Goal: Complete application form: Complete application form

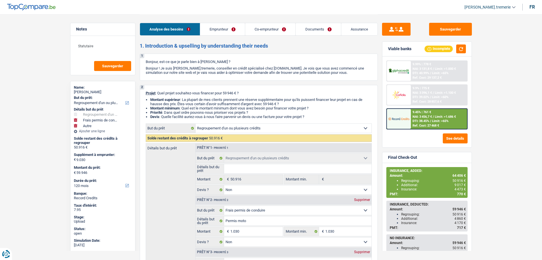
select select "refinancing"
select select "drivingLicense"
select select "other"
select select "120"
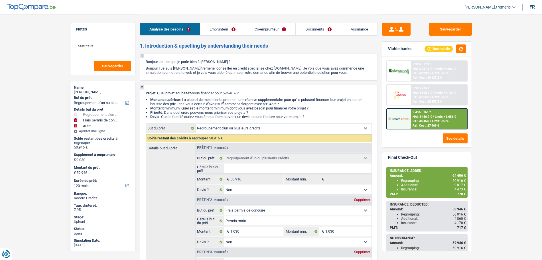
select select "refinancing"
select select "false"
select select "drivingLicense"
select select "false"
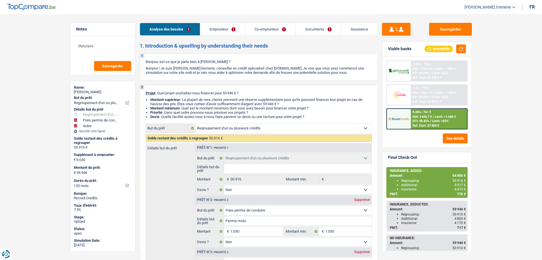
select select "other"
select select "false"
select select "120"
select select "publicEmployee"
select select "privateEmployee"
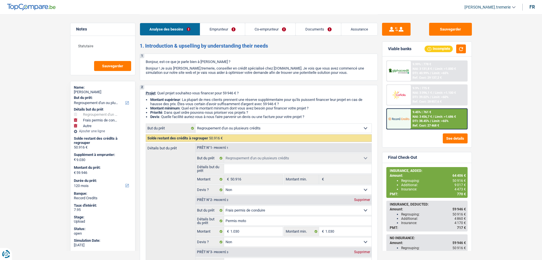
select select "netSalary"
select select "mealVouchers"
select select "familyAllowances"
select select "netSalary"
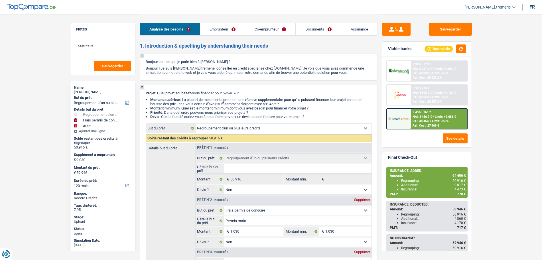
select select "mealVouchers"
select select "ownerWithMortgage"
select select "mortgage"
select select "360"
select select "personalLoan"
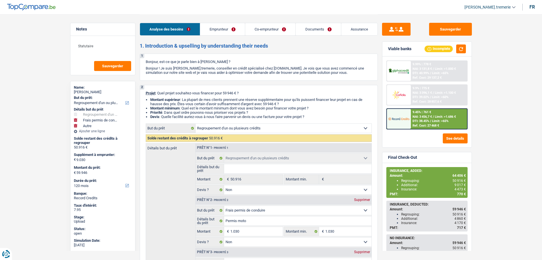
select select "smallWorks"
select select "84"
select select "carLoan"
select select "60"
select select "personalLoan"
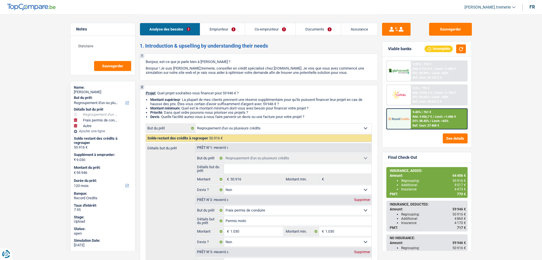
select select "other"
select select "36"
select select "refinancing"
select select "false"
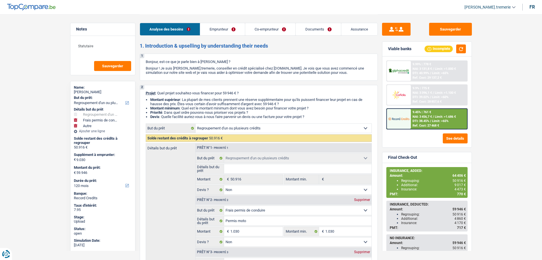
select select "drivingLicense"
select select "false"
select select "other"
select select "false"
select select "120"
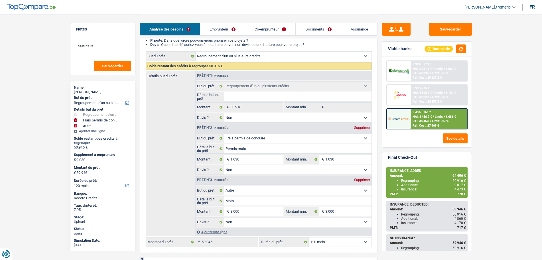
scroll to position [95, 0]
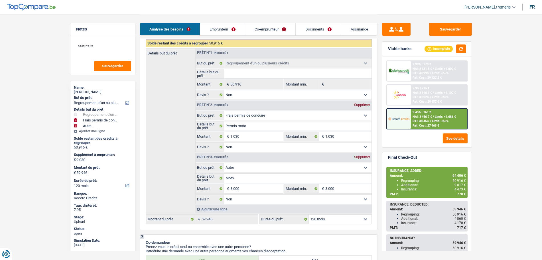
click at [213, 206] on div "Ajouter une ligne" at bounding box center [283, 209] width 176 height 8
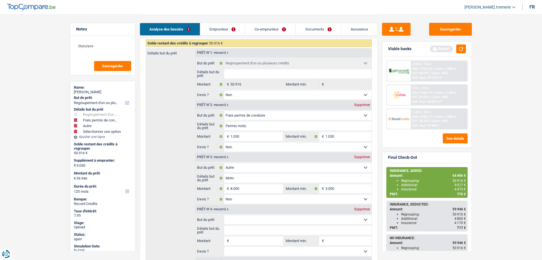
click at [255, 218] on select "Confort maison: meubles, textile, peinture, électroménager, outillage non-profe…" at bounding box center [297, 219] width 147 height 9
select select "insurance"
click at [224, 215] on select "Confort maison: meubles, textile, peinture, électroménager, outillage non-profe…" at bounding box center [297, 219] width 147 height 9
select select "insurance"
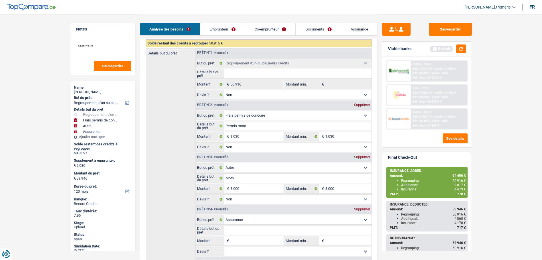
click at [240, 243] on input "Montant" at bounding box center [256, 240] width 52 height 9
type input "4"
type input "45"
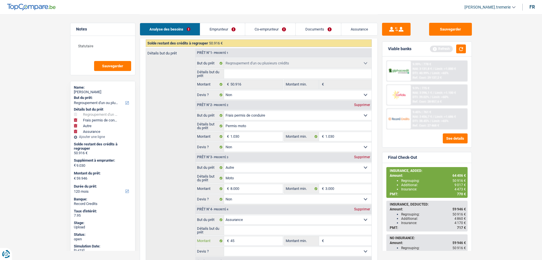
type input "451"
type input "4.514"
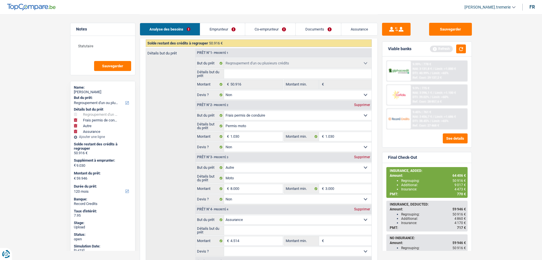
type input "13.544"
type input "64.460"
select select "144"
type input "64.460"
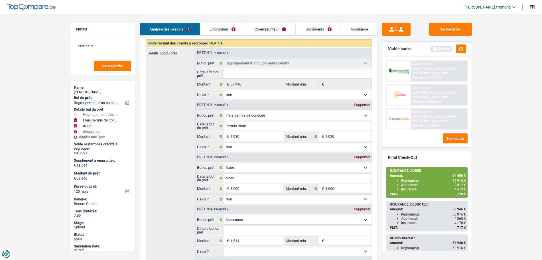
select select "144"
type input "64.460"
select select "144"
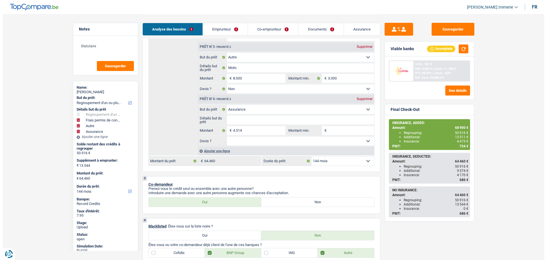
scroll to position [214, 0]
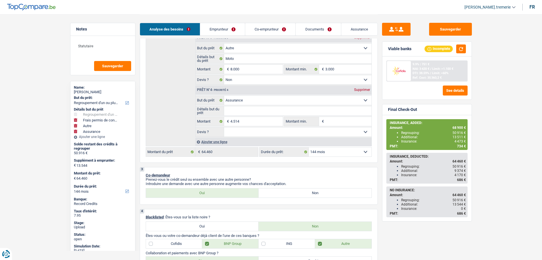
click at [335, 154] on select "12 mois 18 mois 24 mois 30 mois 36 mois 42 mois 48 mois 60 mois 72 mois 84 mois…" at bounding box center [340, 151] width 63 height 9
select select "120"
click at [309, 147] on select "12 mois 18 mois 24 mois 30 mois 36 mois 42 mois 48 mois 60 mois 72 mois 84 mois…" at bounding box center [340, 151] width 63 height 9
select select "120"
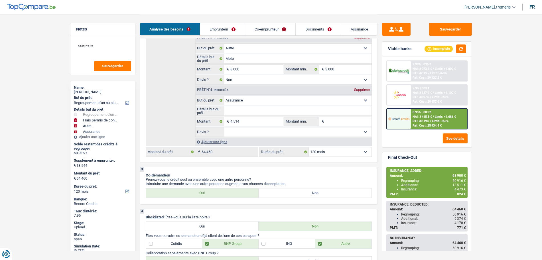
click at [415, 118] on span "NAI: 3 415,3 €" at bounding box center [421, 117] width 19 height 4
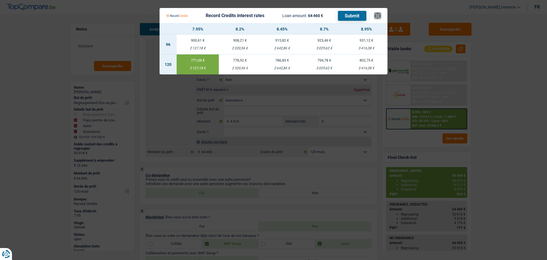
click at [379, 15] on button "×" at bounding box center [378, 16] width 6 height 6
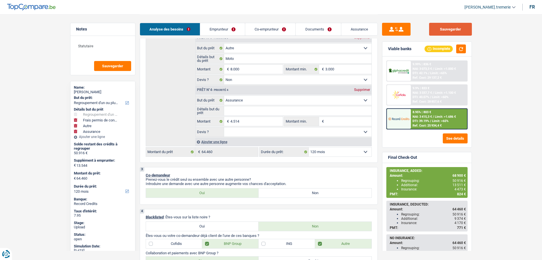
click at [467, 28] on button "Sauvegarder" at bounding box center [450, 29] width 43 height 13
click at [428, 113] on div "8.95% | 803 €" at bounding box center [421, 112] width 19 height 4
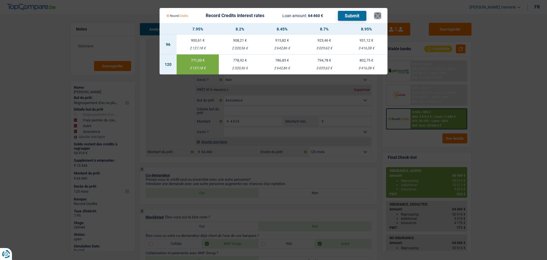
click at [378, 15] on button "×" at bounding box center [378, 16] width 6 height 6
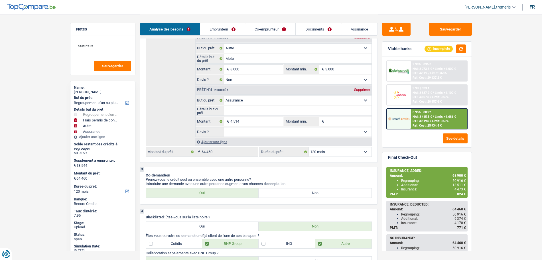
click at [408, 120] on img at bounding box center [398, 118] width 21 height 11
